Goal: Task Accomplishment & Management: Manage account settings

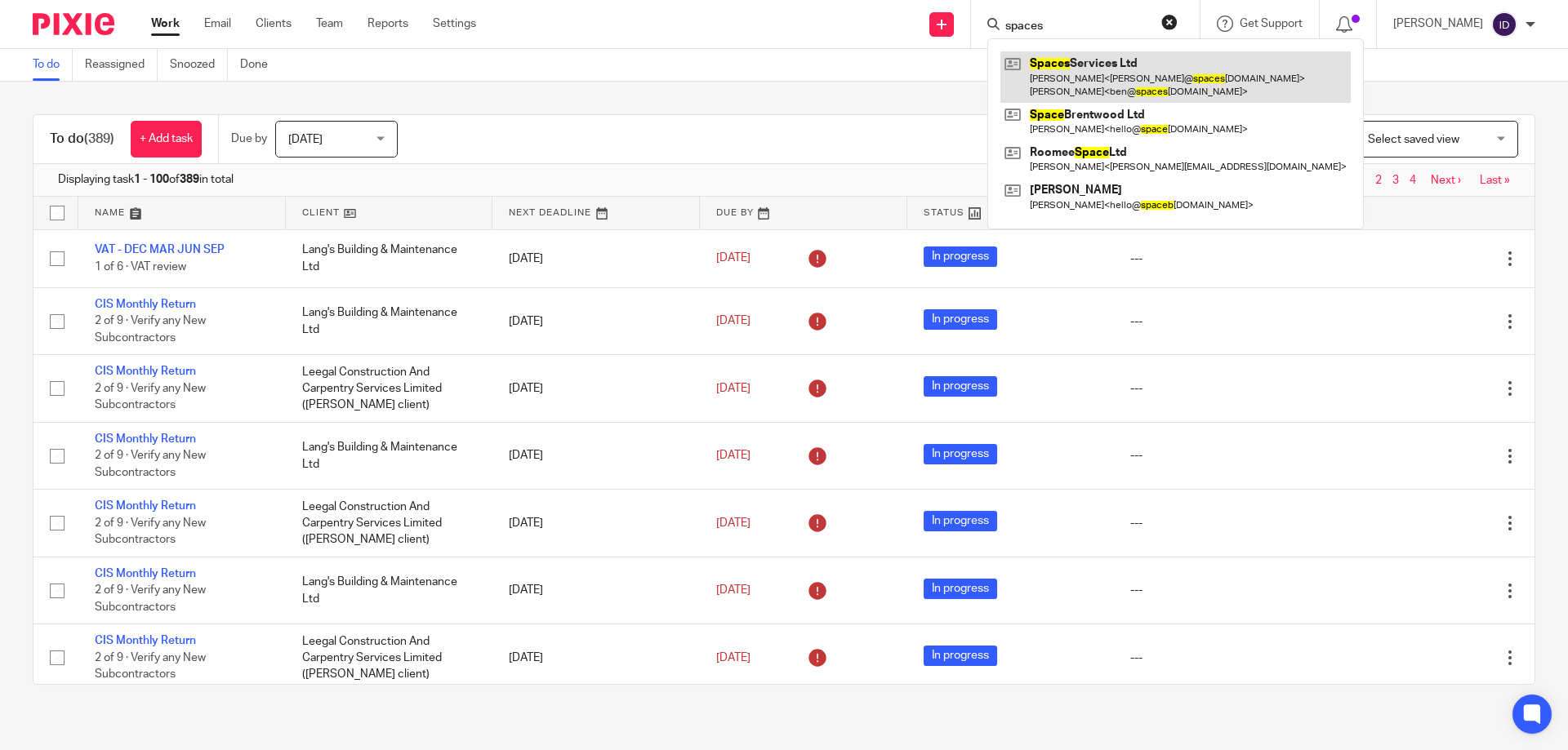
type input "spaces"
click at [1139, 75] on link at bounding box center [1175, 76] width 350 height 51
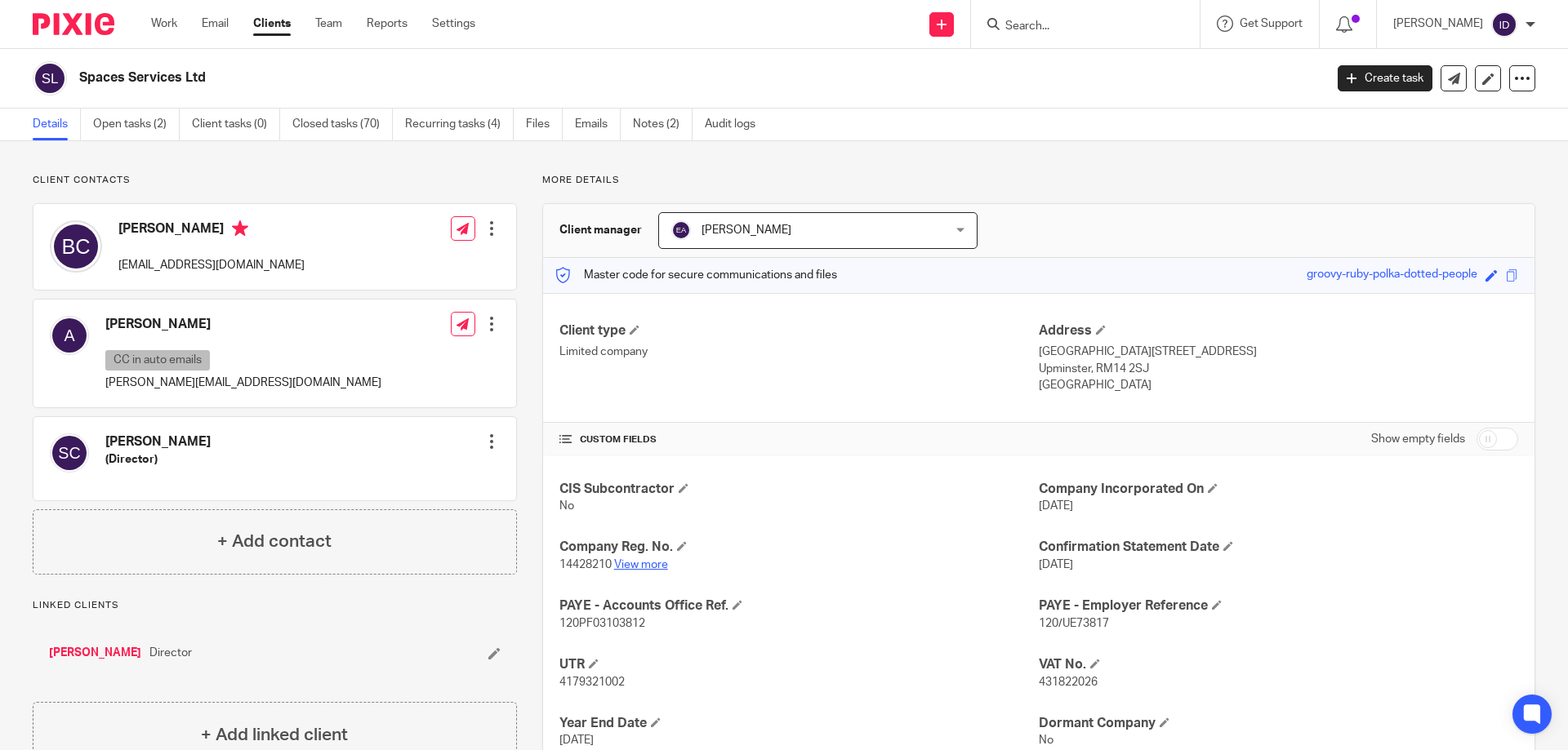
click at [653, 562] on link "View more" at bounding box center [641, 564] width 54 height 11
click at [153, 131] on link "Open tasks (2)" at bounding box center [136, 124] width 86 height 32
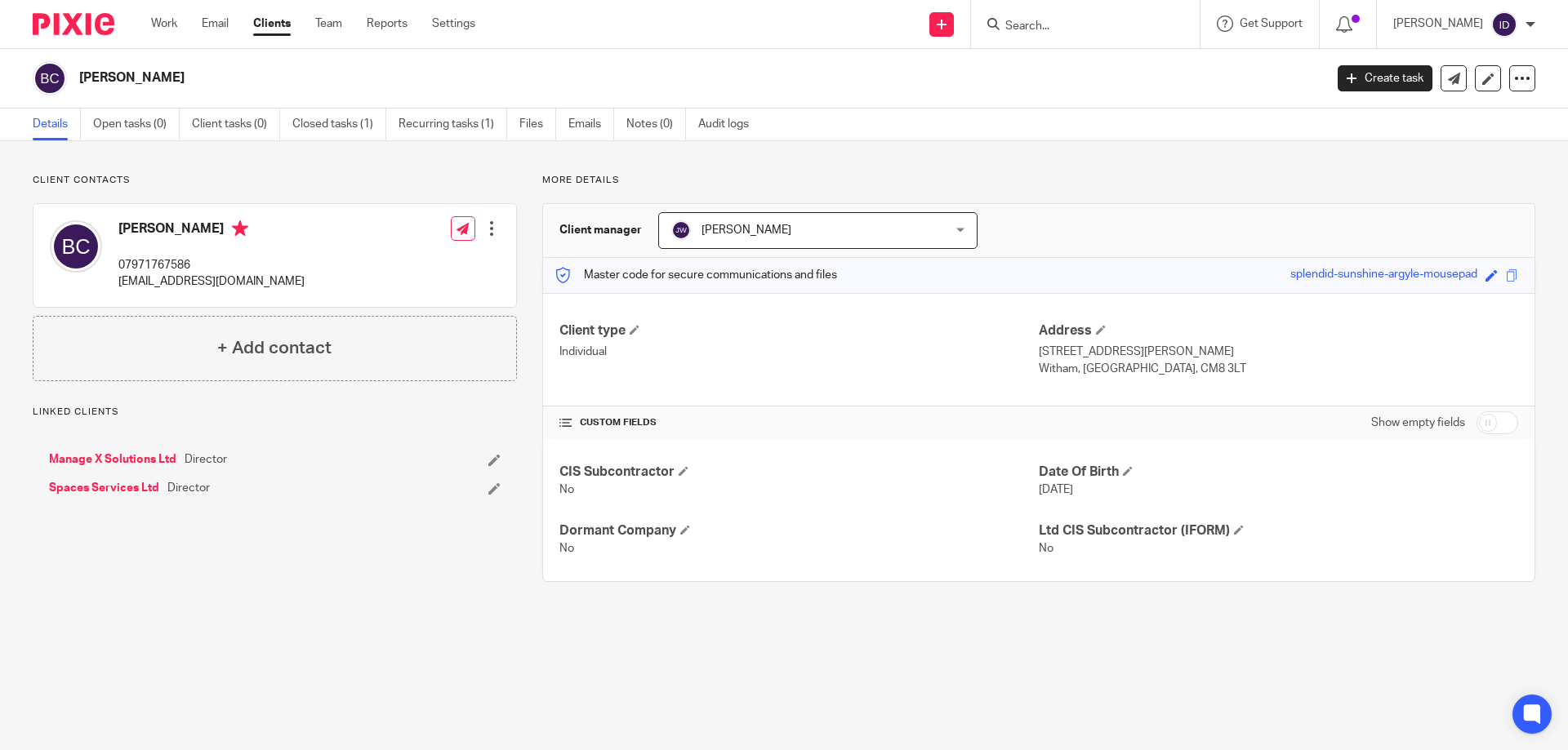
click at [145, 454] on link "Manage X Solutions Ltd" at bounding box center [112, 459] width 128 height 16
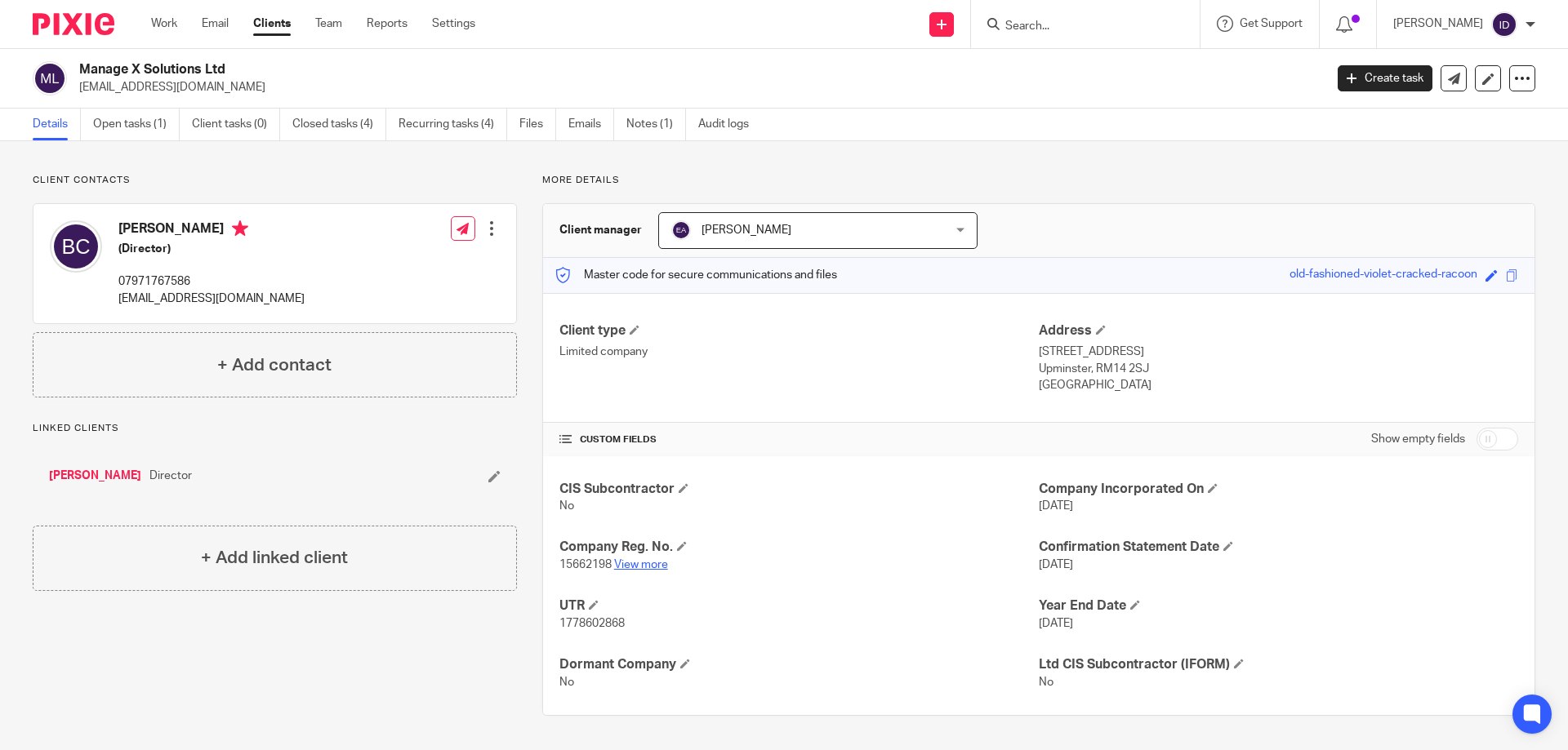
click at [645, 565] on link "View more" at bounding box center [641, 564] width 54 height 11
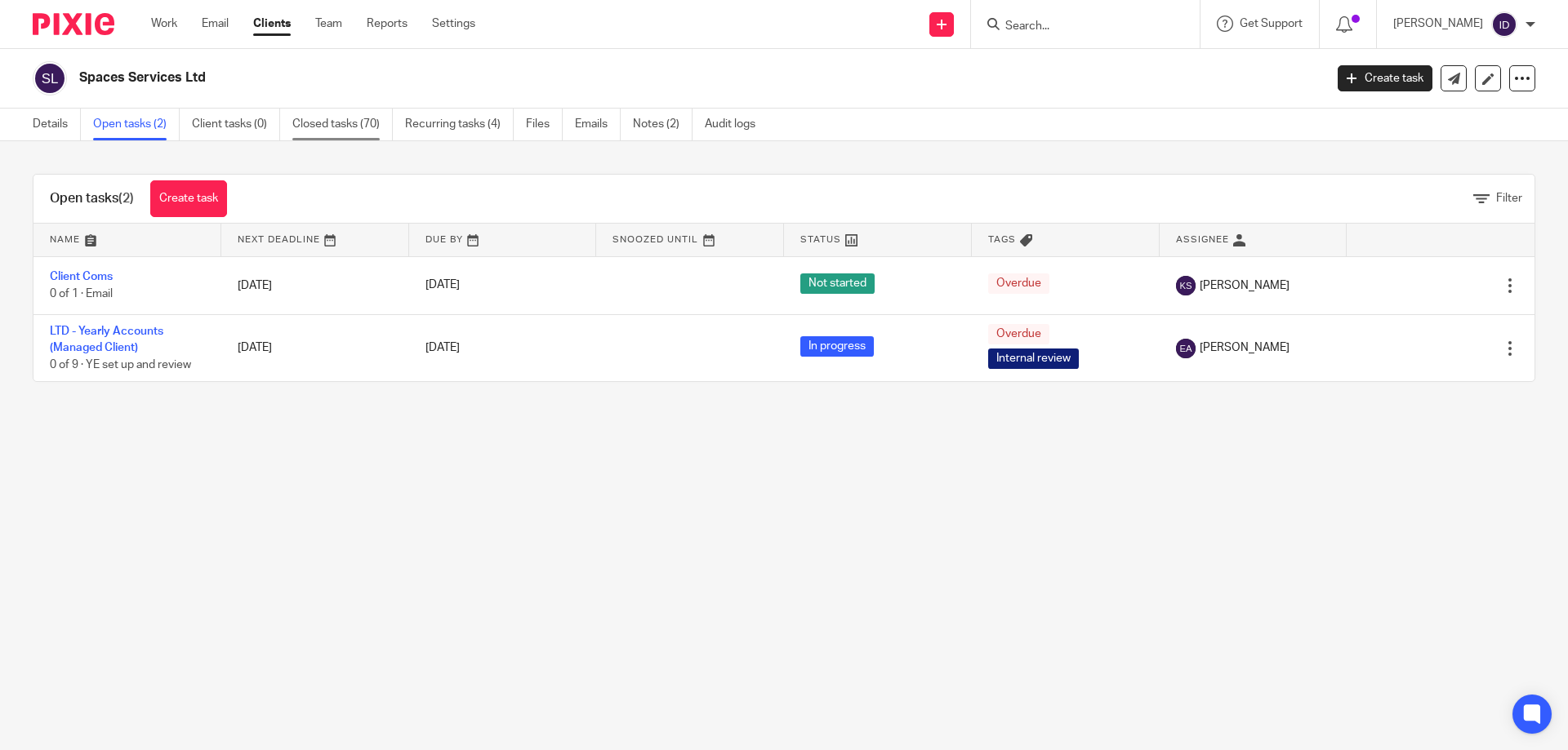
click at [324, 123] on link "Closed tasks (70)" at bounding box center [342, 124] width 100 height 32
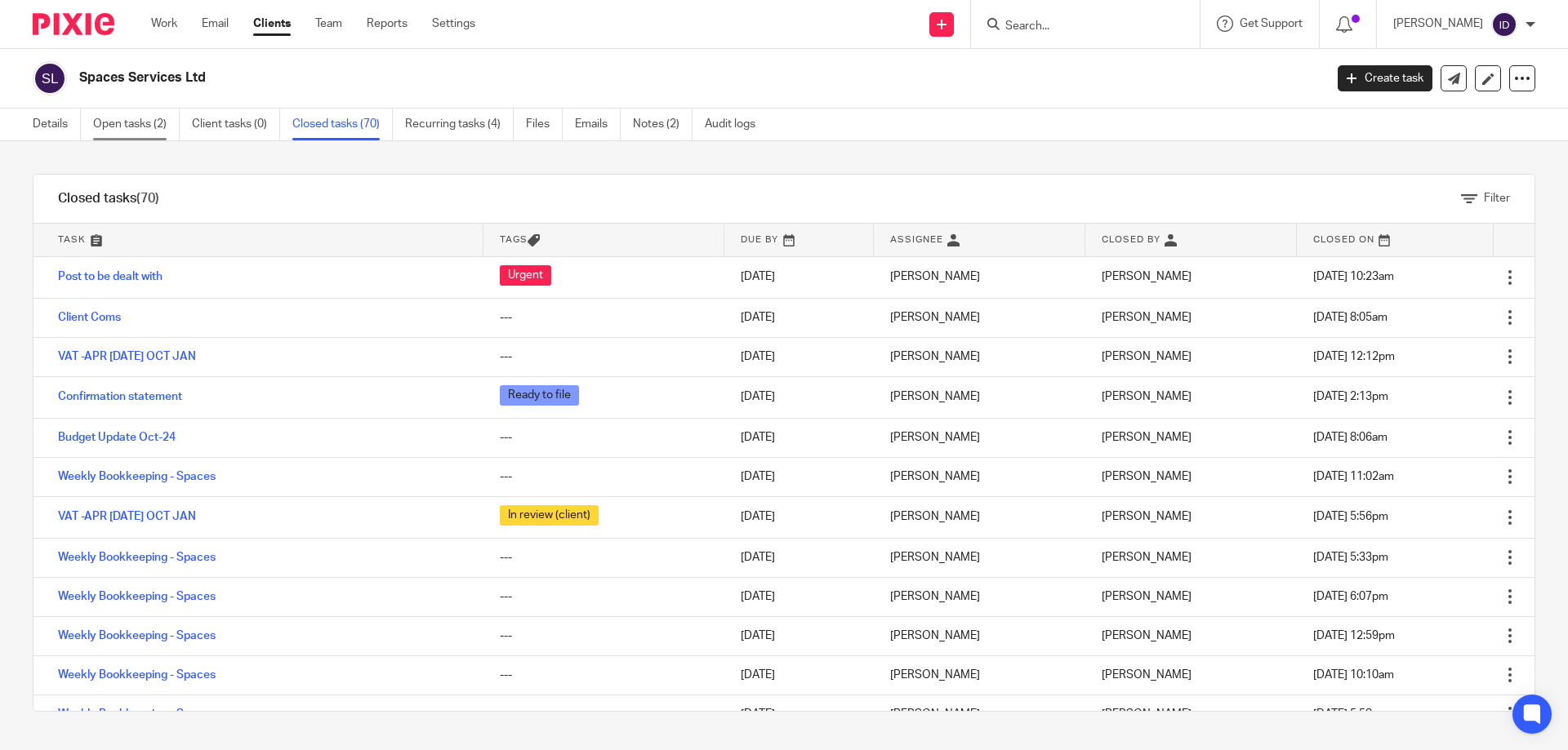
click at [153, 126] on link "Open tasks (2)" at bounding box center [136, 124] width 86 height 32
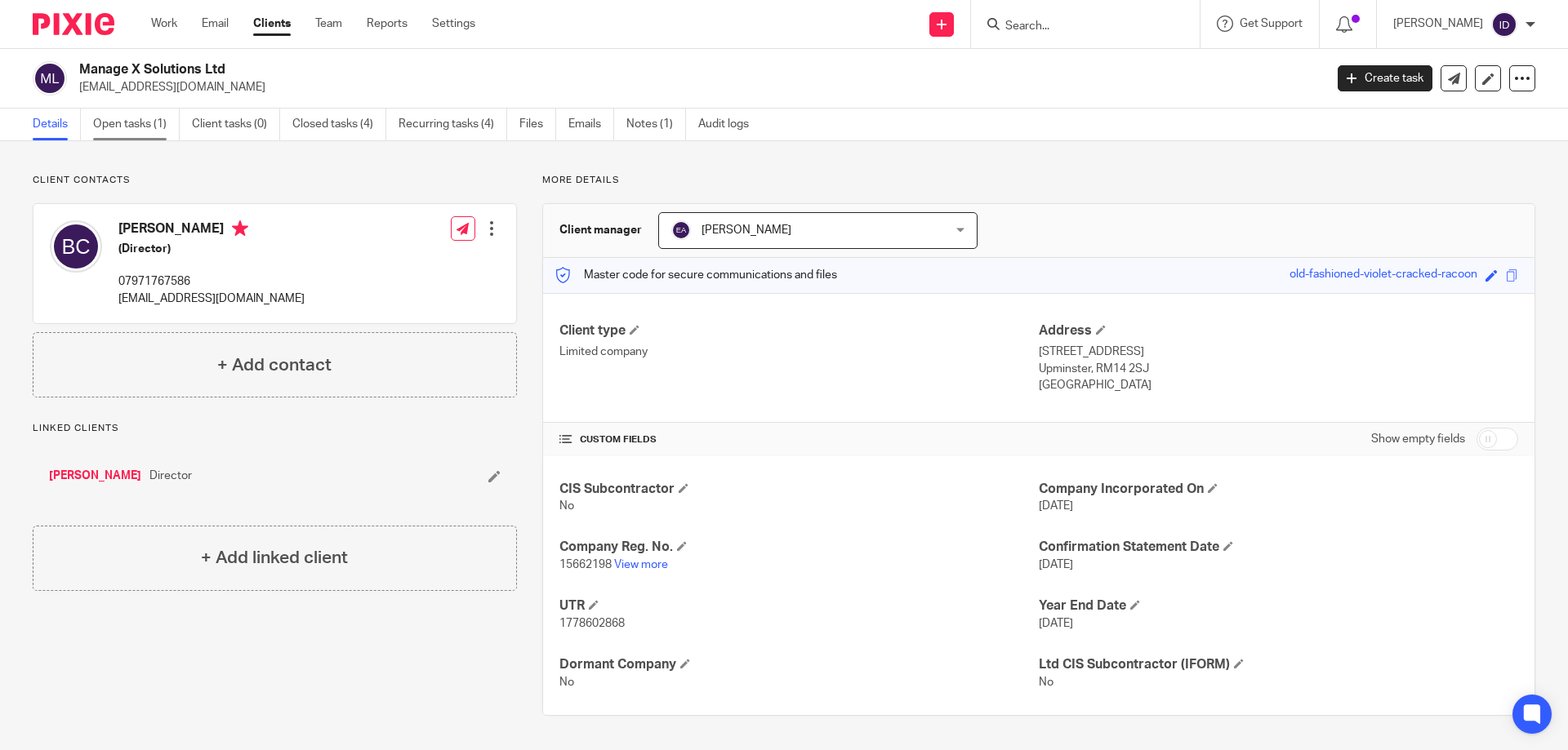
click at [115, 122] on link "Open tasks (1)" at bounding box center [136, 124] width 86 height 32
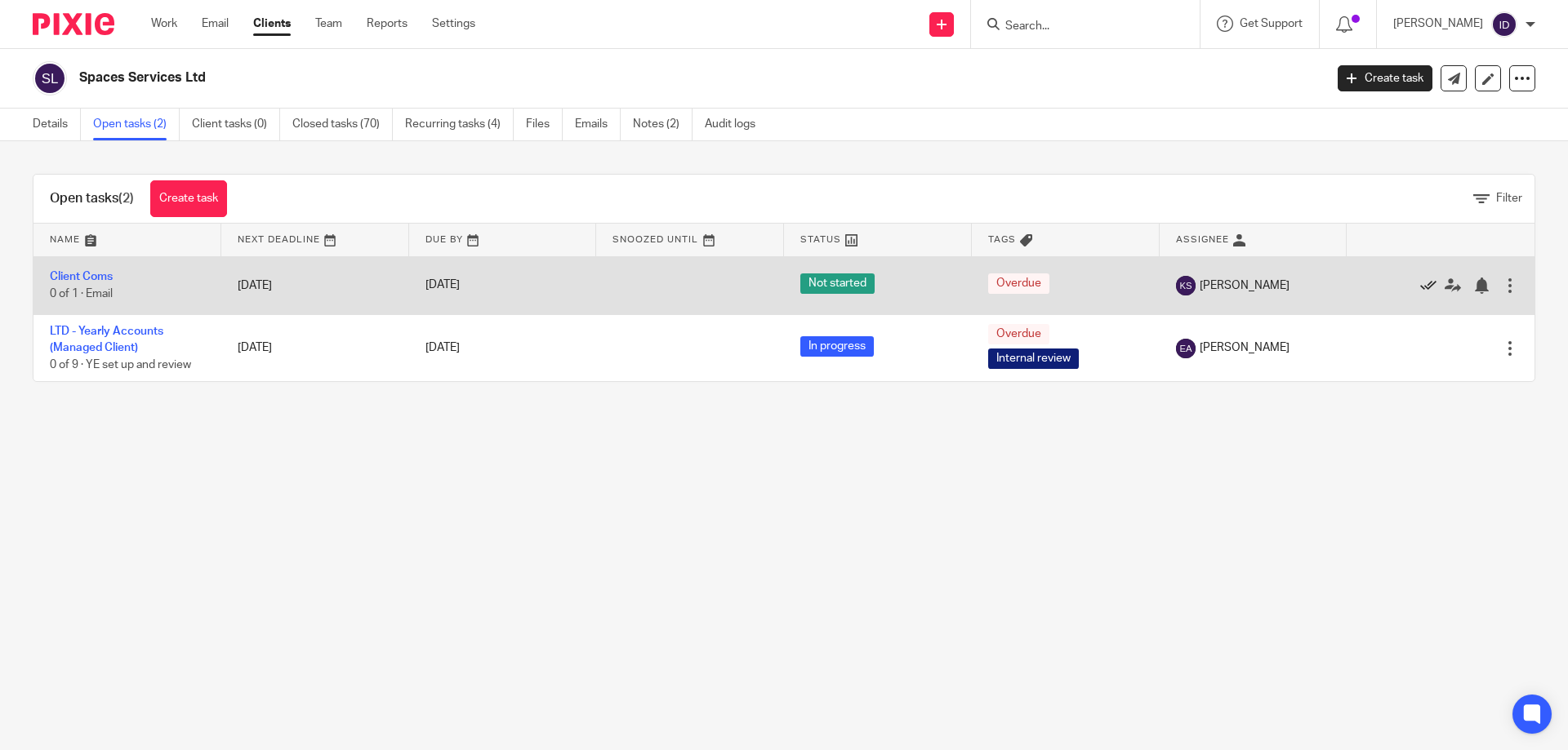
click at [1421, 278] on icon at bounding box center [1428, 285] width 16 height 16
